Goal: Information Seeking & Learning: Learn about a topic

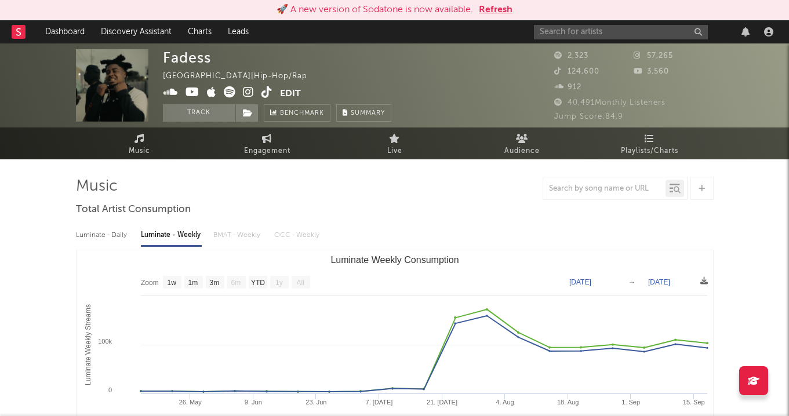
select select "1w"
click at [573, 32] on input "text" at bounding box center [621, 32] width 174 height 14
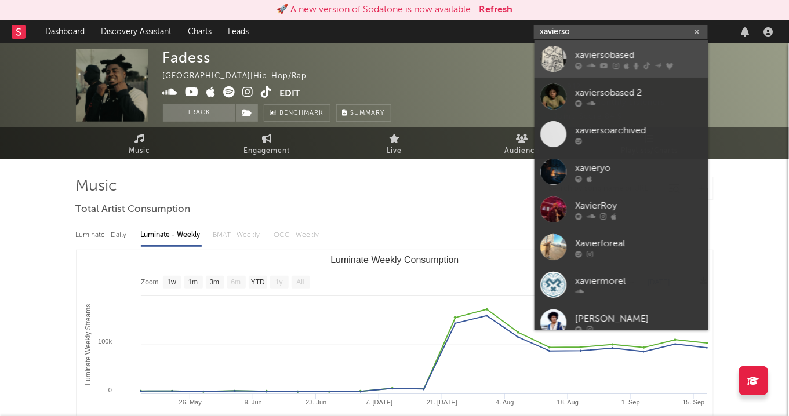
type input "xavierso"
click at [627, 56] on div "xaviersobased" at bounding box center [639, 55] width 128 height 14
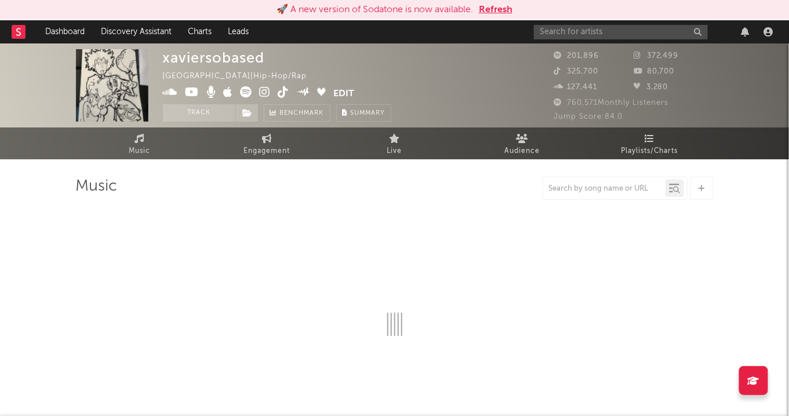
select select "6m"
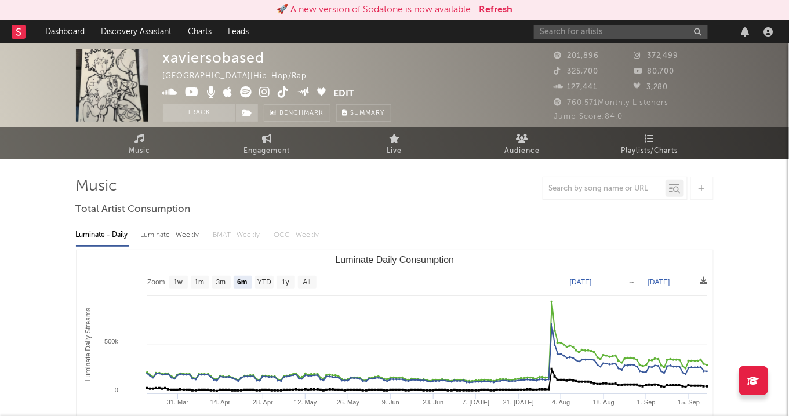
click at [188, 236] on div "Luminate - Weekly" at bounding box center [171, 236] width 61 height 20
select select "6m"
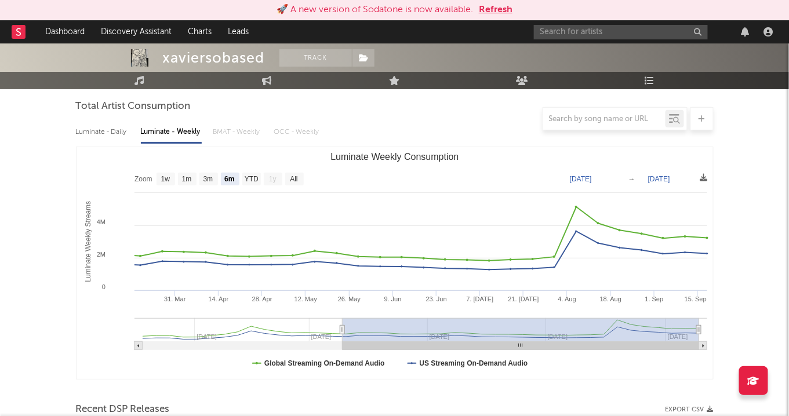
scroll to position [104, 0]
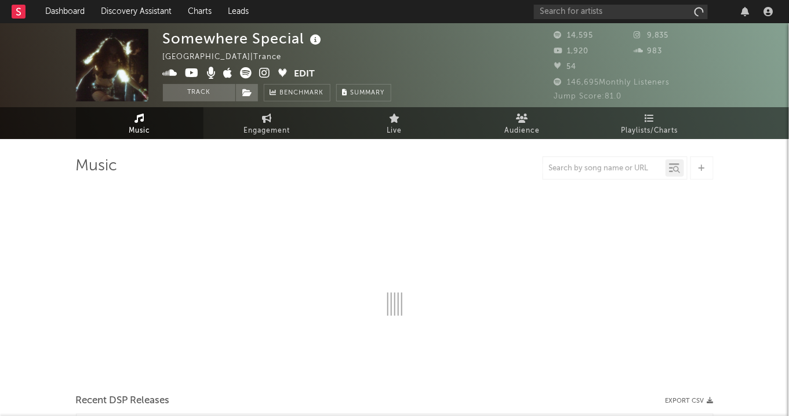
select select "6m"
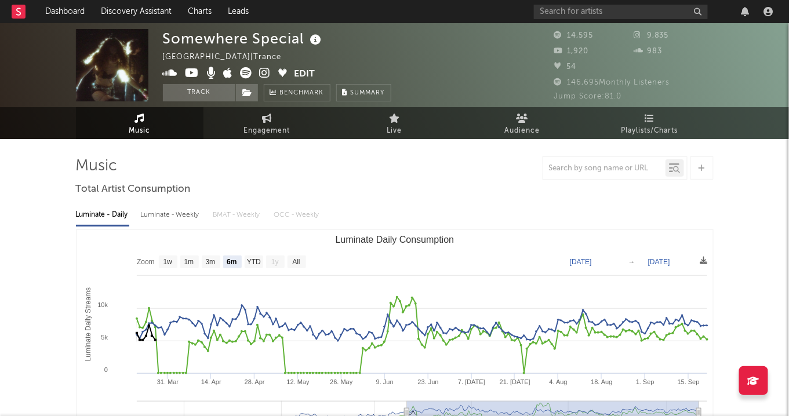
click at [172, 225] on div "Luminate - Daily Luminate - Weekly BMAT - Weekly OCC - Weekly Zoom 1w 1m 3m 6m …" at bounding box center [395, 332] width 638 height 266
click at [172, 219] on div "Luminate - Weekly" at bounding box center [171, 215] width 61 height 20
select select "6m"
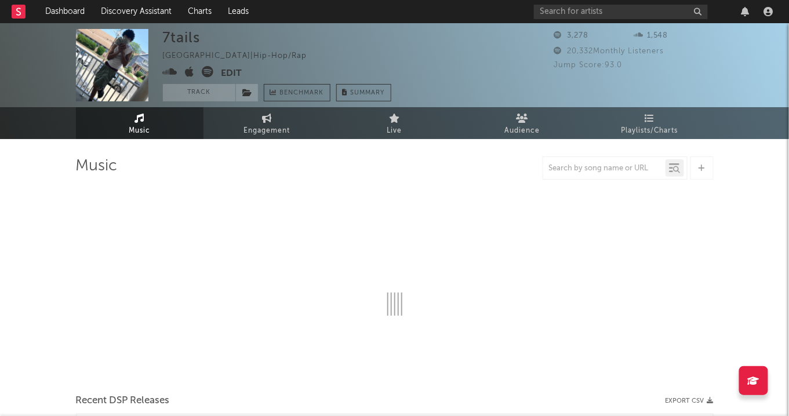
select select "6m"
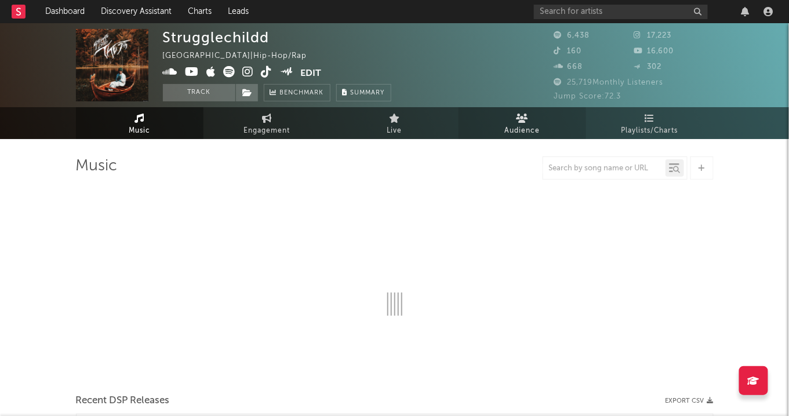
select select "6m"
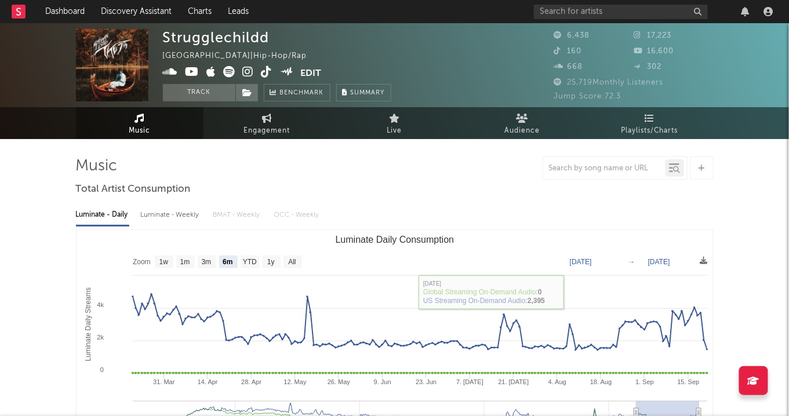
click at [172, 209] on div "Luminate - Weekly" at bounding box center [171, 215] width 61 height 20
select select "6m"
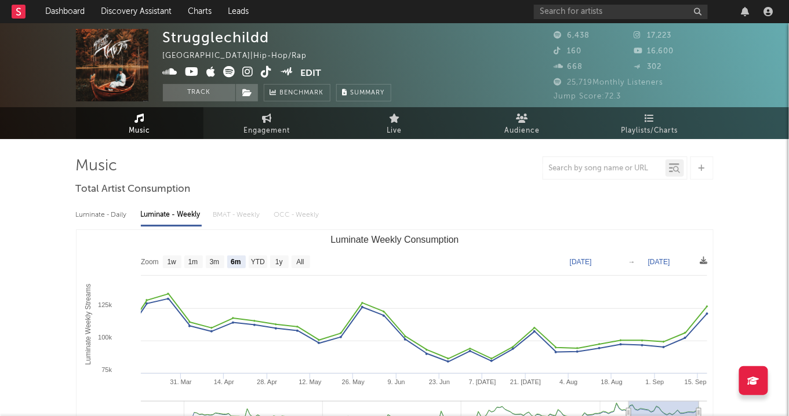
click at [248, 74] on icon at bounding box center [248, 72] width 11 height 12
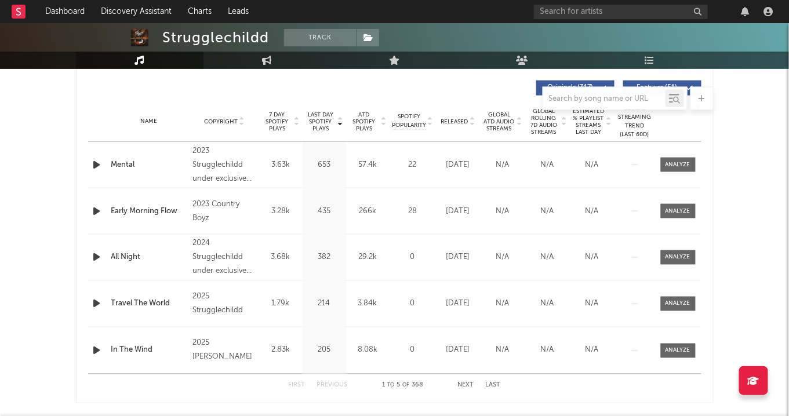
scroll to position [438, 0]
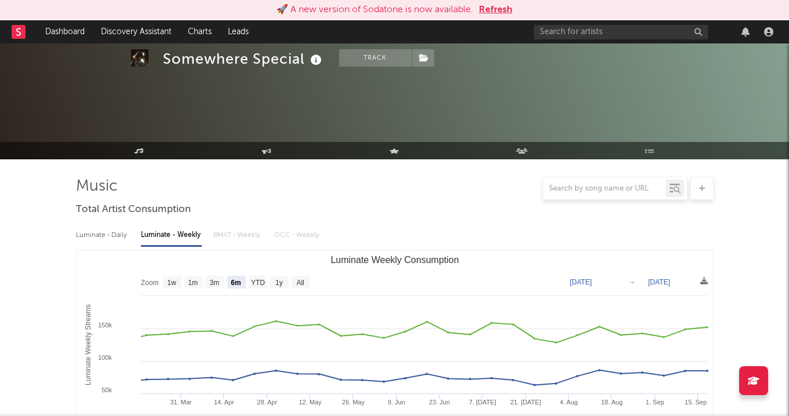
select select "6m"
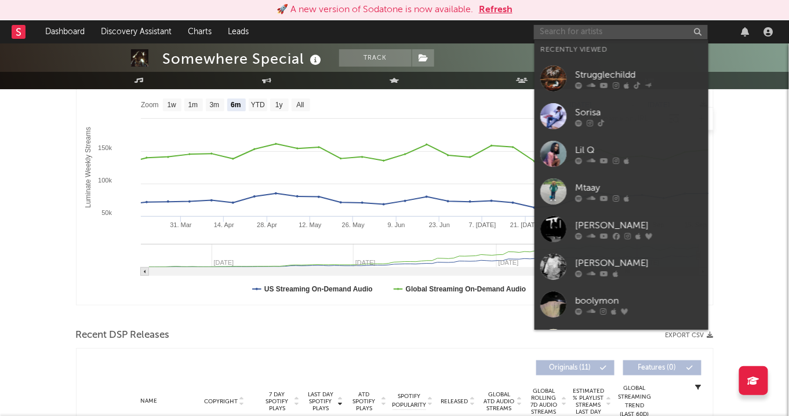
click at [577, 34] on input "text" at bounding box center [621, 32] width 174 height 14
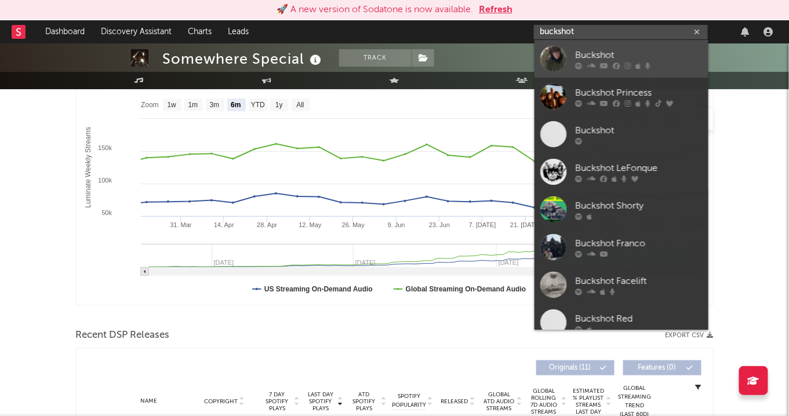
type input "buckshot"
click at [583, 51] on div "Buckshot" at bounding box center [639, 55] width 128 height 14
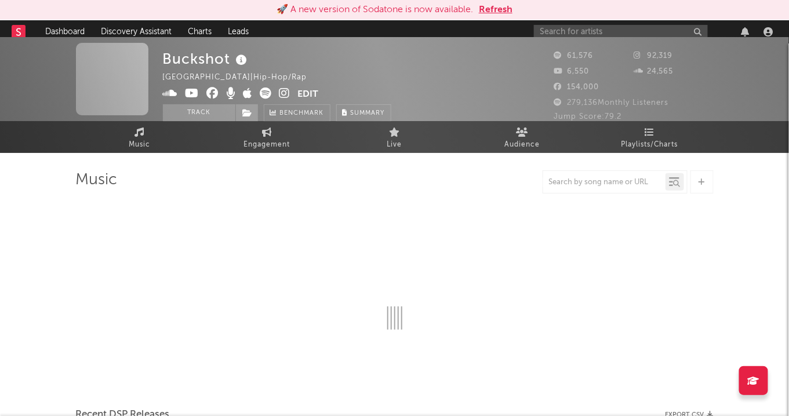
scroll to position [177, 0]
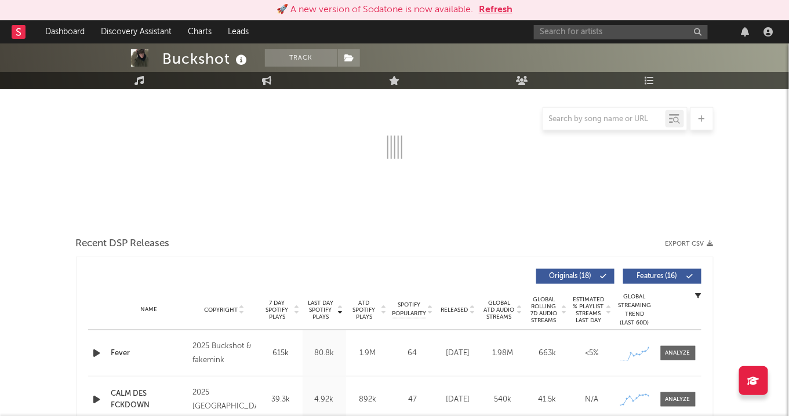
select select "6m"
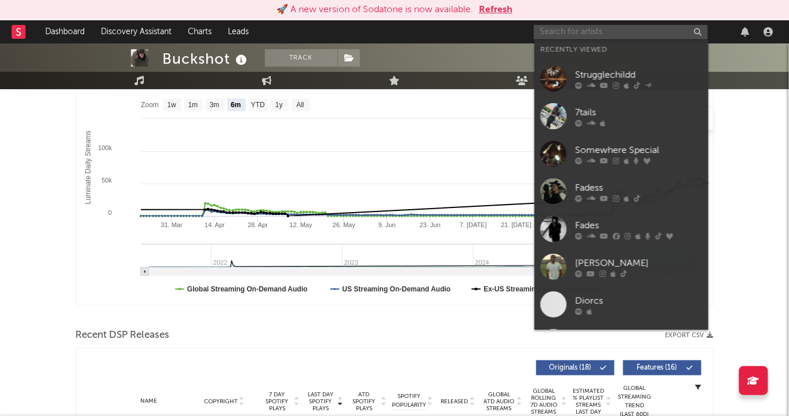
click at [568, 33] on input "text" at bounding box center [621, 32] width 174 height 14
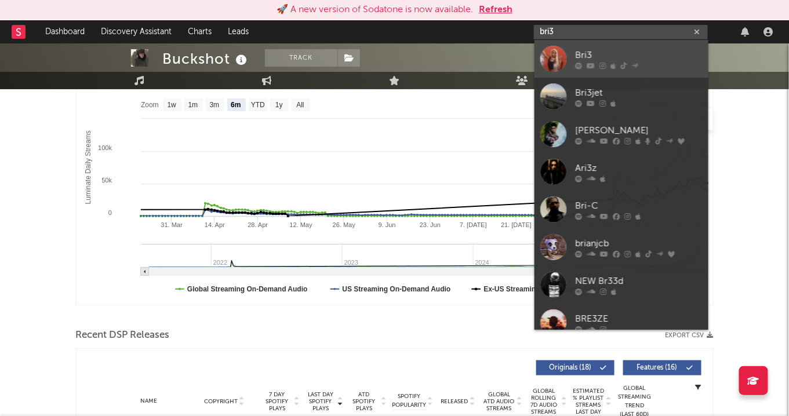
type input "bri3"
click at [622, 48] on div "Bri3" at bounding box center [639, 55] width 128 height 14
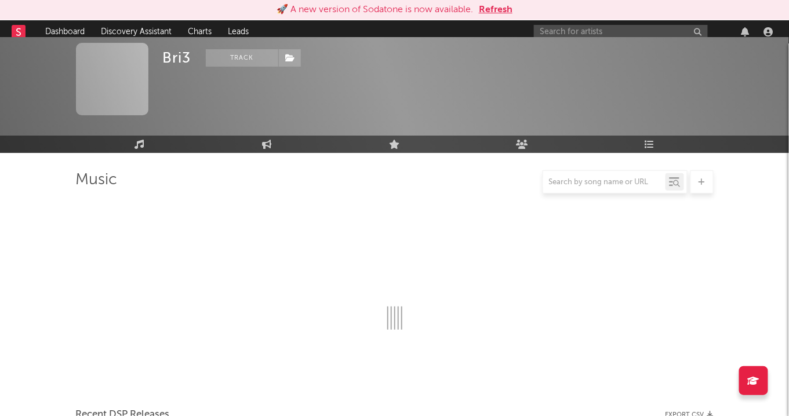
scroll to position [177, 0]
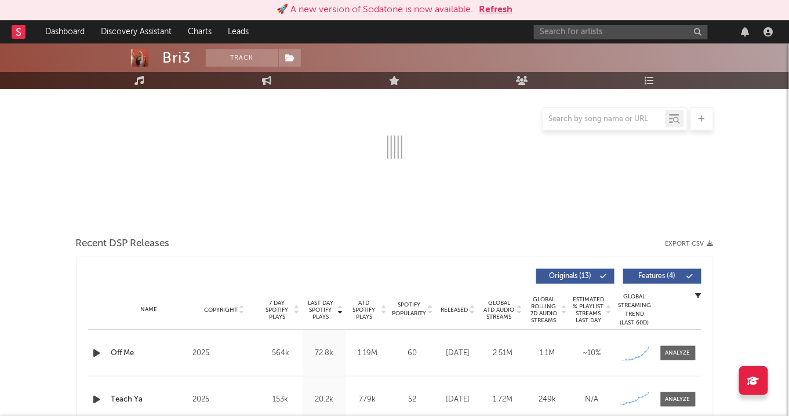
select select "6m"
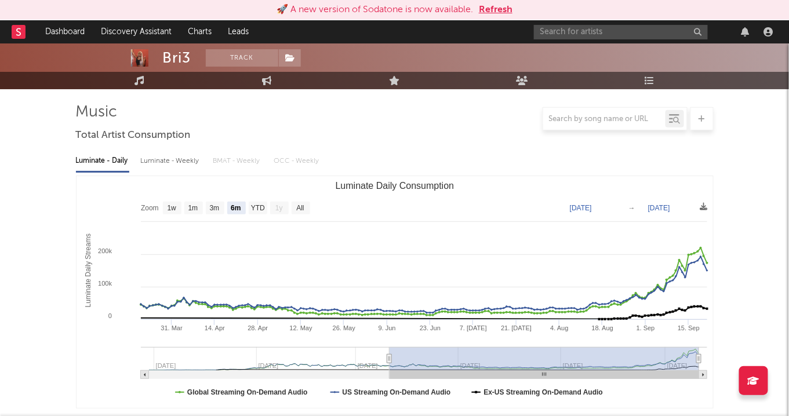
scroll to position [74, 0]
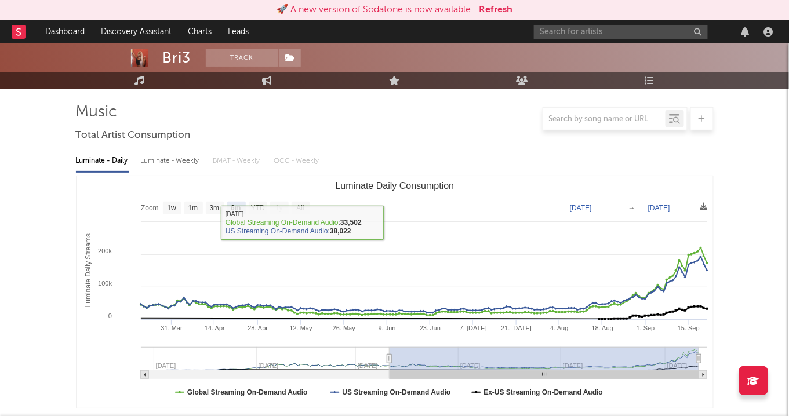
click at [148, 159] on div "Luminate - Weekly" at bounding box center [171, 161] width 61 height 20
select select "6m"
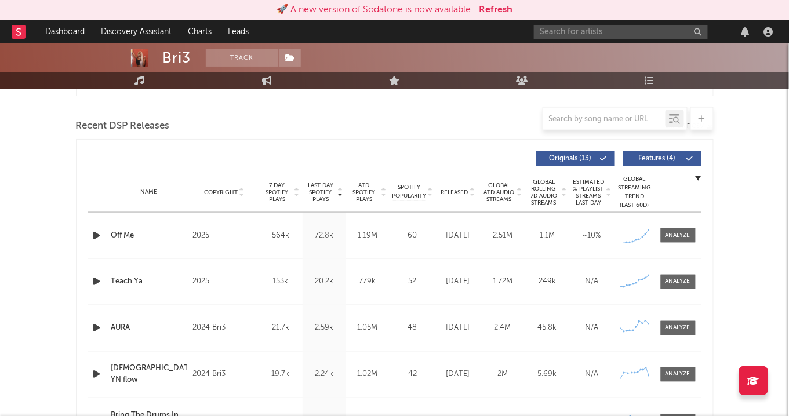
scroll to position [0, 0]
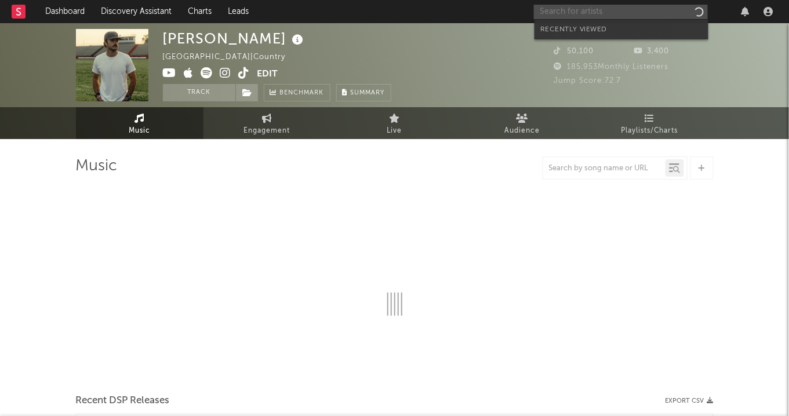
click at [598, 12] on input "text" at bounding box center [621, 12] width 174 height 14
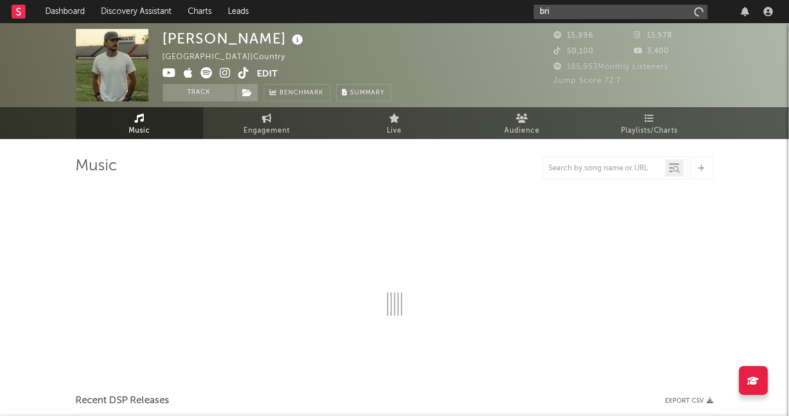
type input "bri3"
select select "6m"
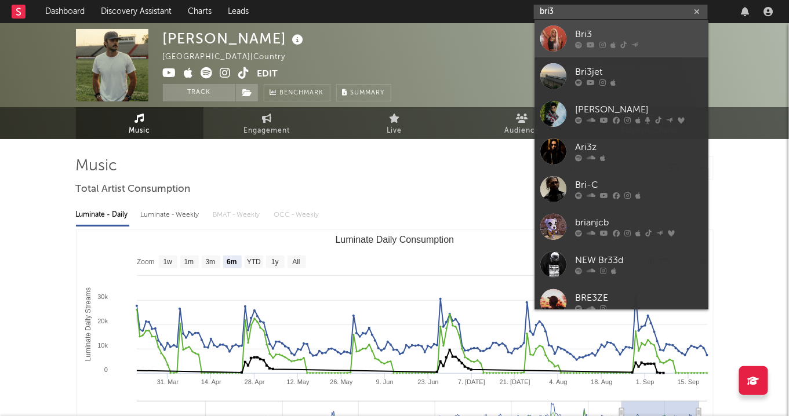
type input "bri3"
click at [608, 34] on div "Bri3" at bounding box center [639, 35] width 128 height 14
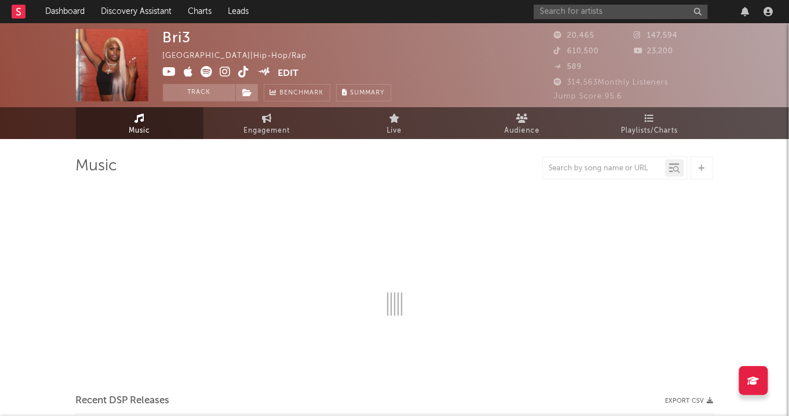
select select "6m"
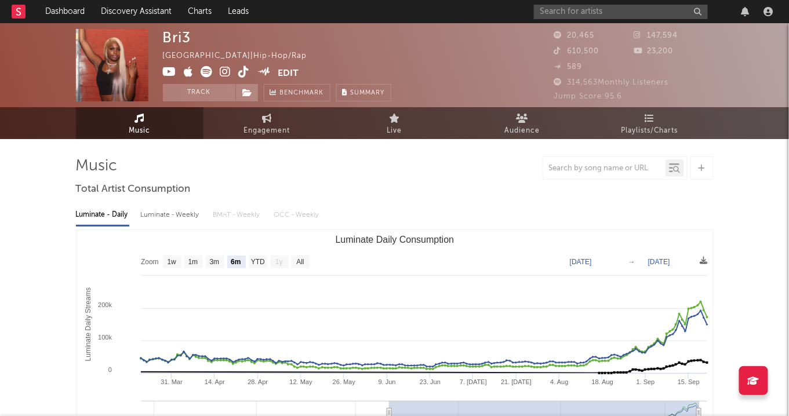
click at [180, 216] on div "Luminate - Weekly" at bounding box center [171, 215] width 61 height 20
select select "6m"
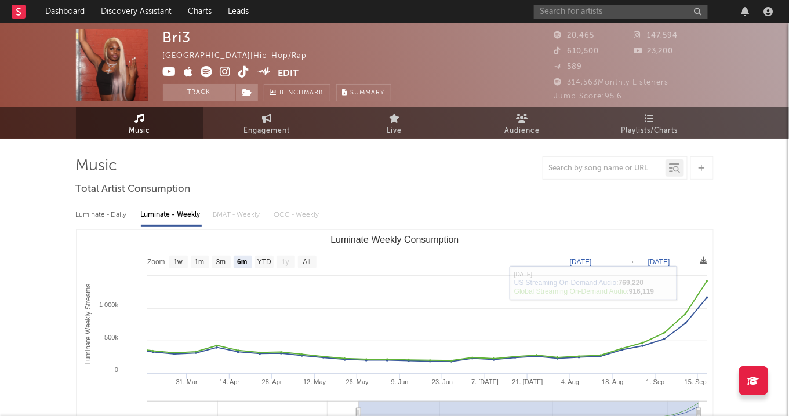
click at [98, 218] on div "Luminate - Daily" at bounding box center [102, 215] width 53 height 20
select select "6m"
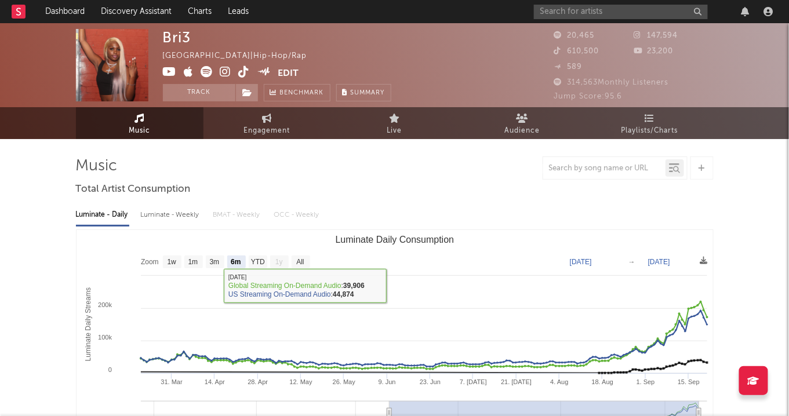
click at [170, 212] on div "Luminate - Weekly" at bounding box center [171, 215] width 61 height 20
select select "6m"
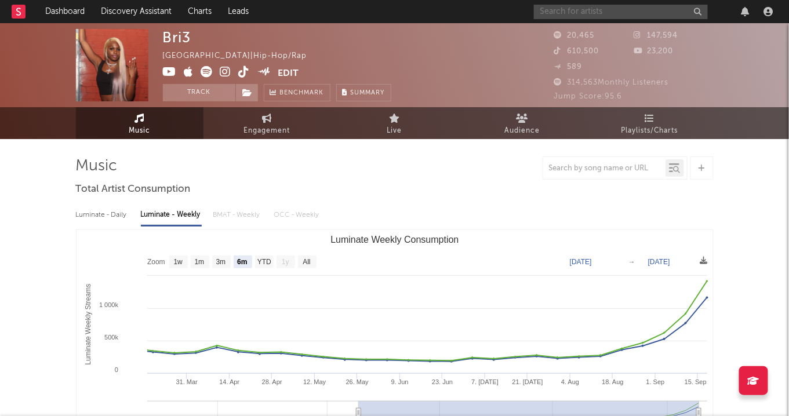
click at [662, 16] on input "text" at bounding box center [621, 12] width 174 height 14
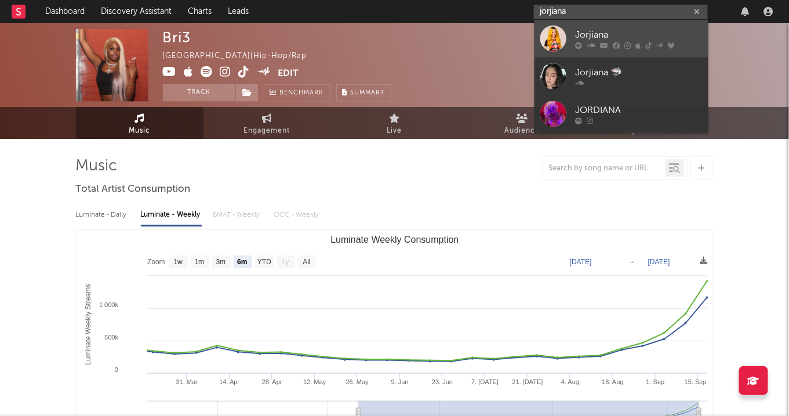
type input "jorjiana"
click at [662, 30] on div "Jorjiana" at bounding box center [639, 35] width 128 height 14
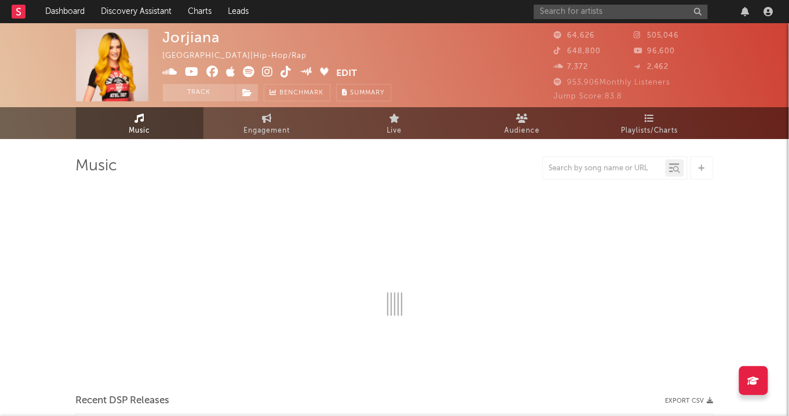
select select "6m"
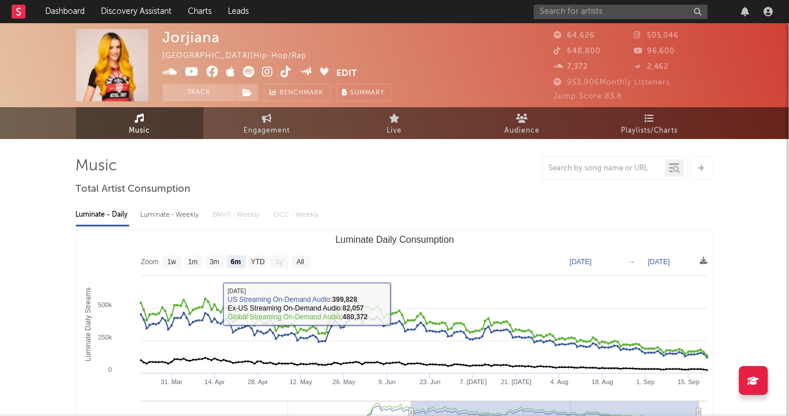
click at [176, 222] on div "Luminate - Weekly" at bounding box center [171, 215] width 61 height 20
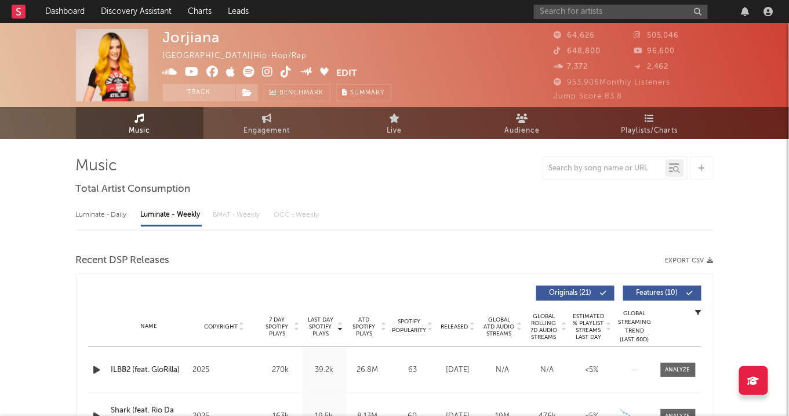
select select "6m"
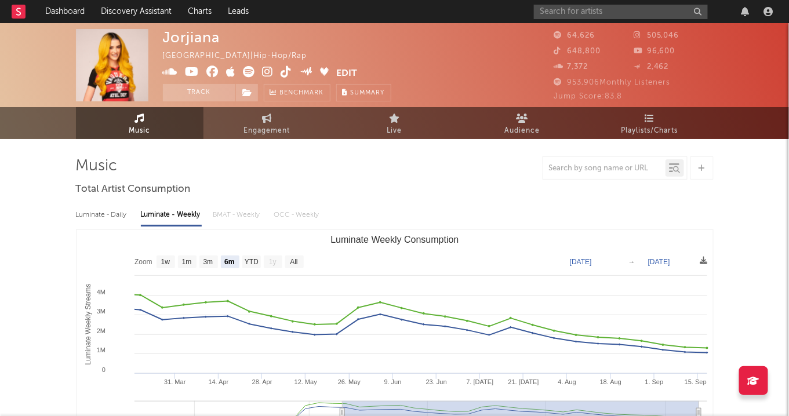
click at [101, 218] on div "Luminate - Daily" at bounding box center [102, 215] width 53 height 20
select select "6m"
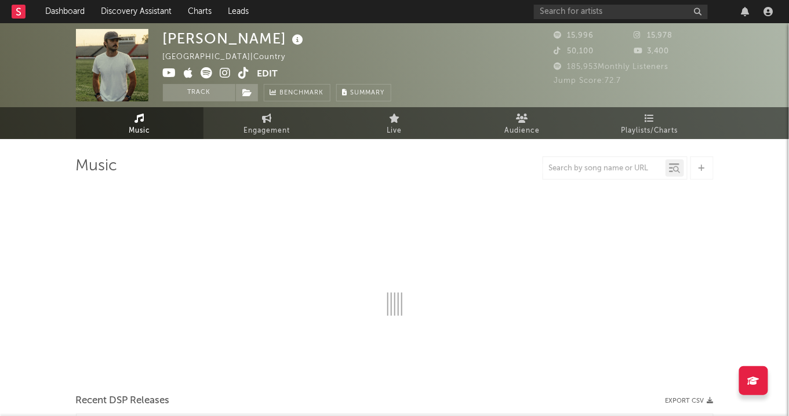
select select "6m"
